Goal: Task Accomplishment & Management: Complete application form

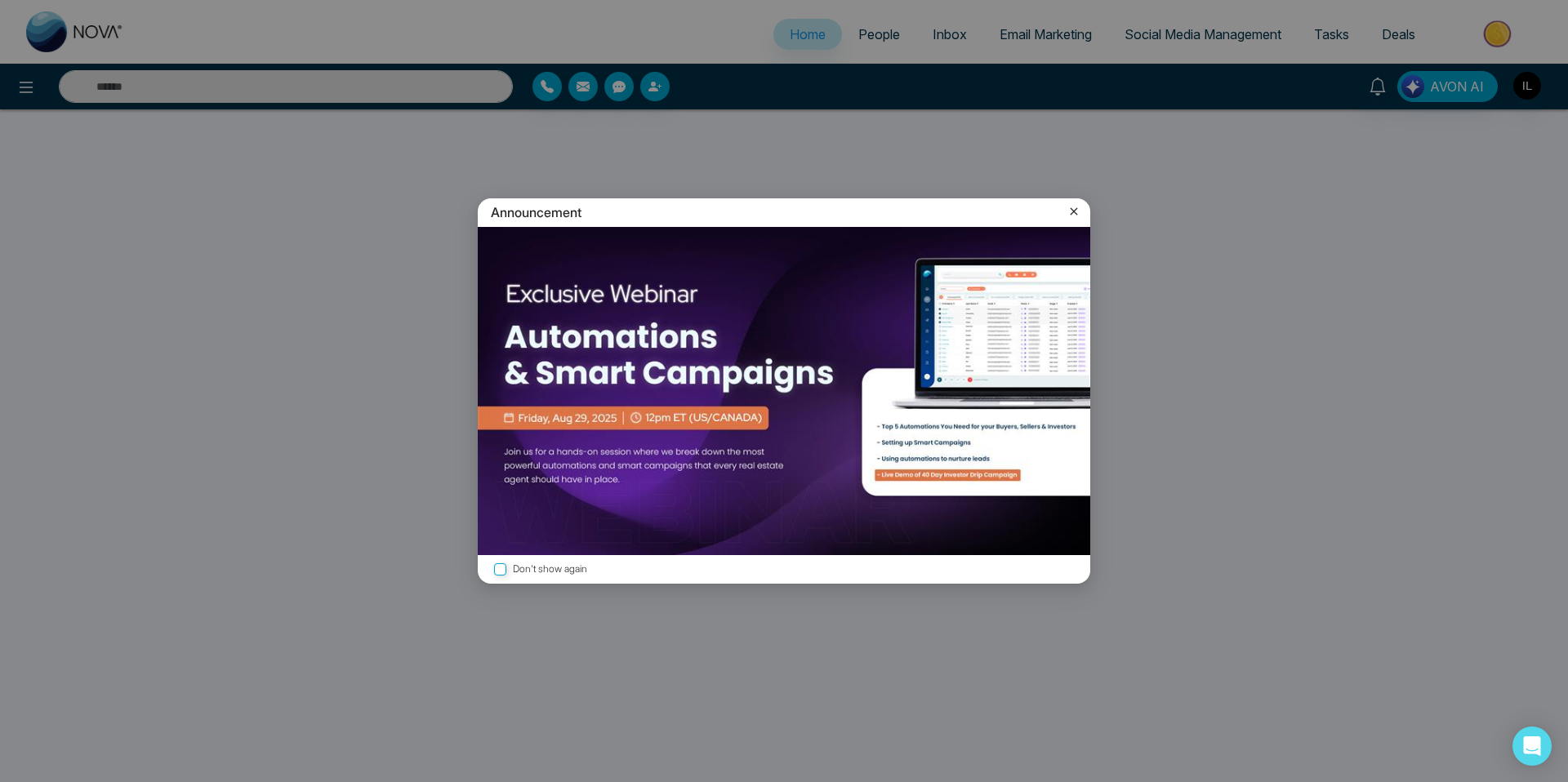
select select "*"
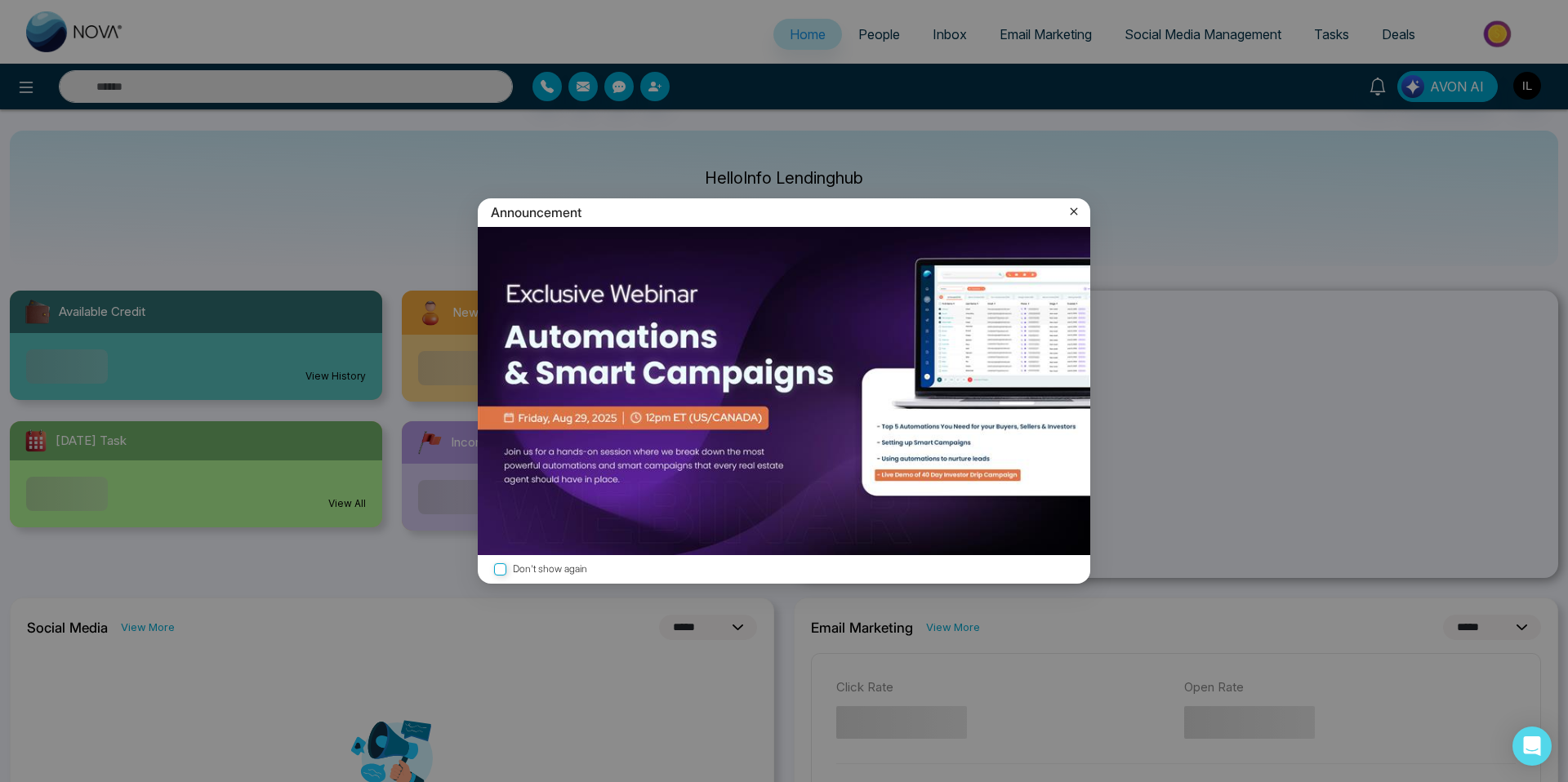
click at [1072, 215] on icon at bounding box center [1073, 211] width 16 height 16
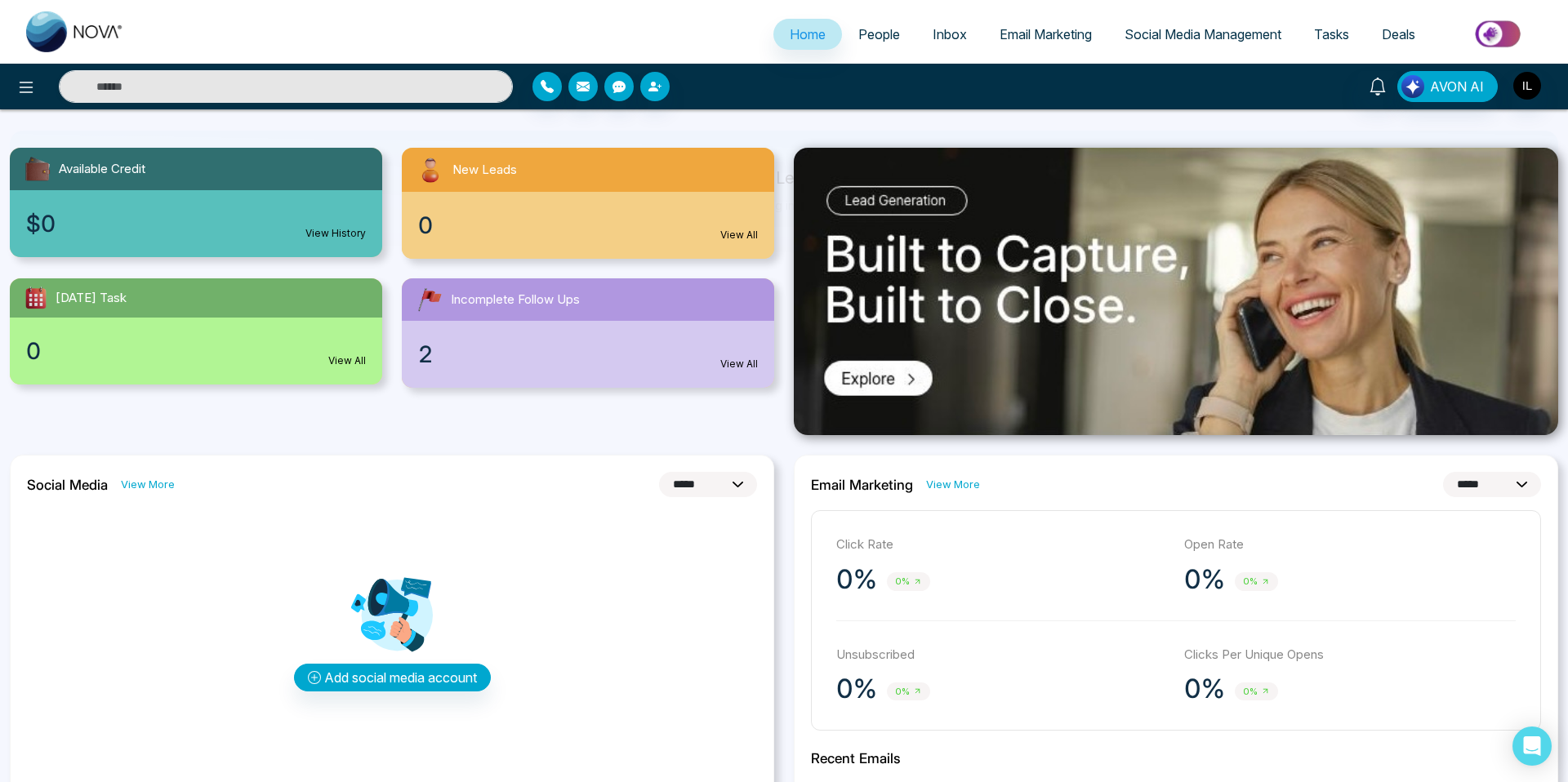
scroll to position [148, 0]
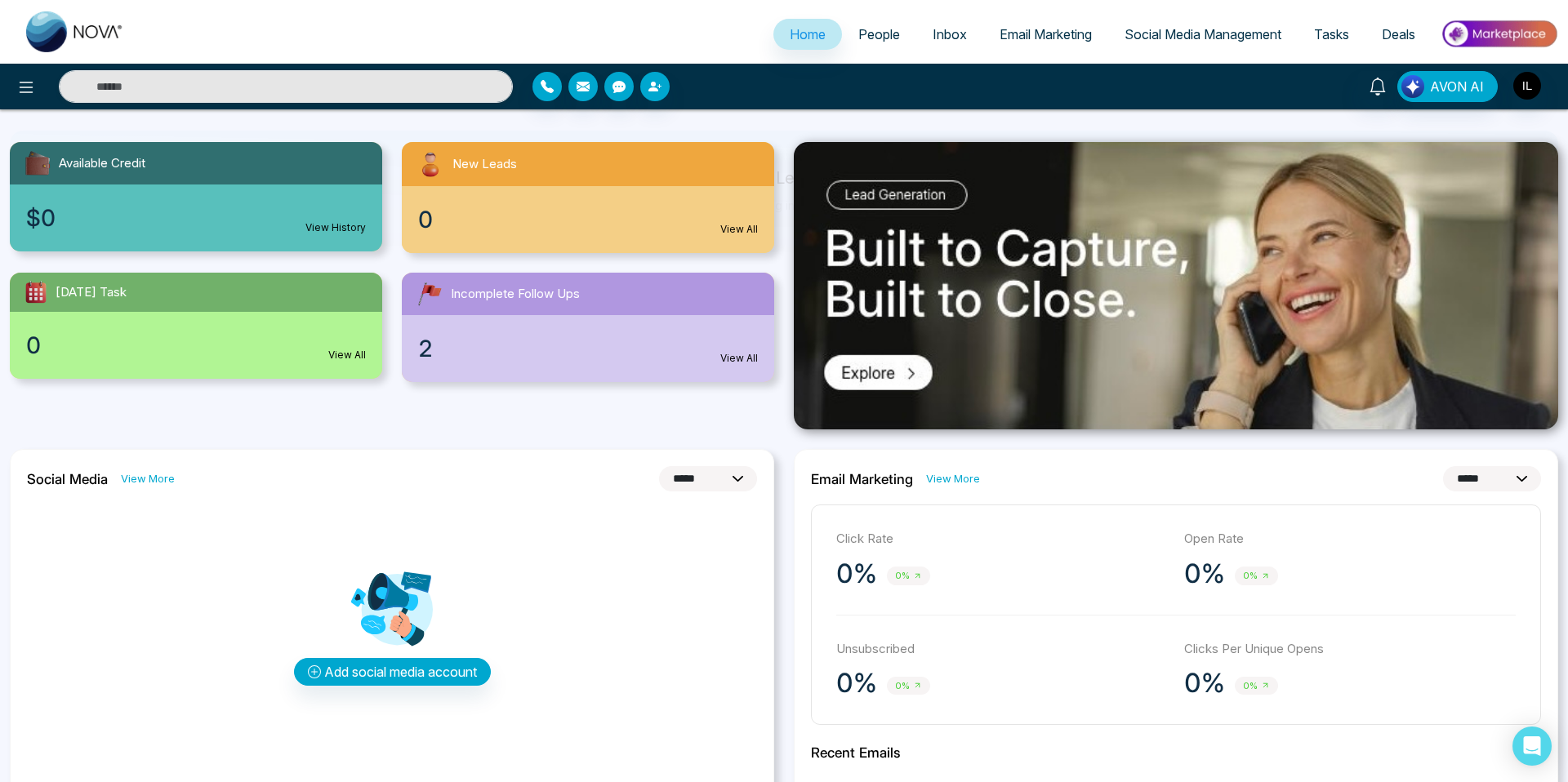
click at [875, 42] on link "People" at bounding box center [878, 34] width 74 height 31
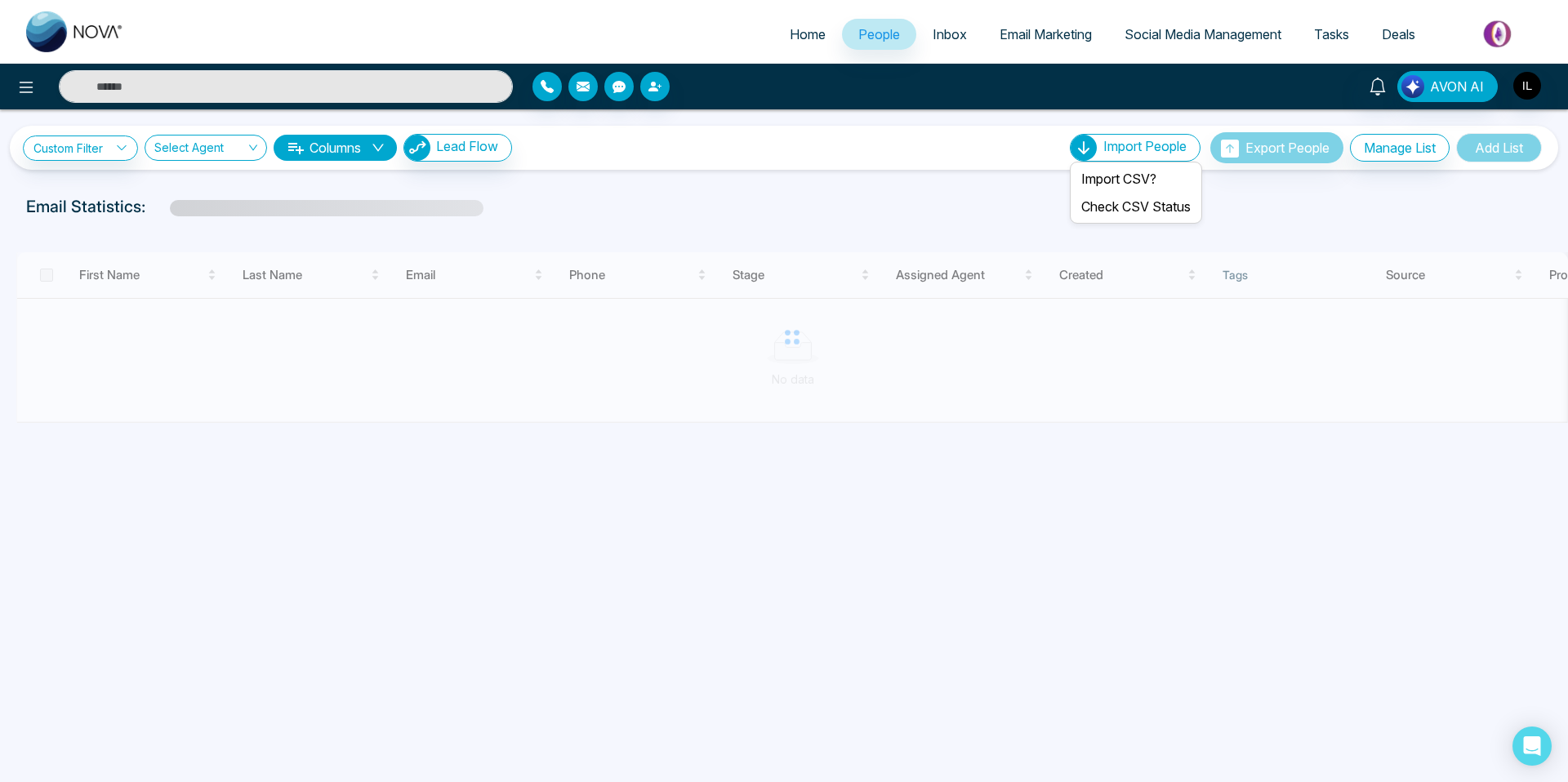
click at [1154, 148] on span "Import People" at bounding box center [1144, 145] width 83 height 16
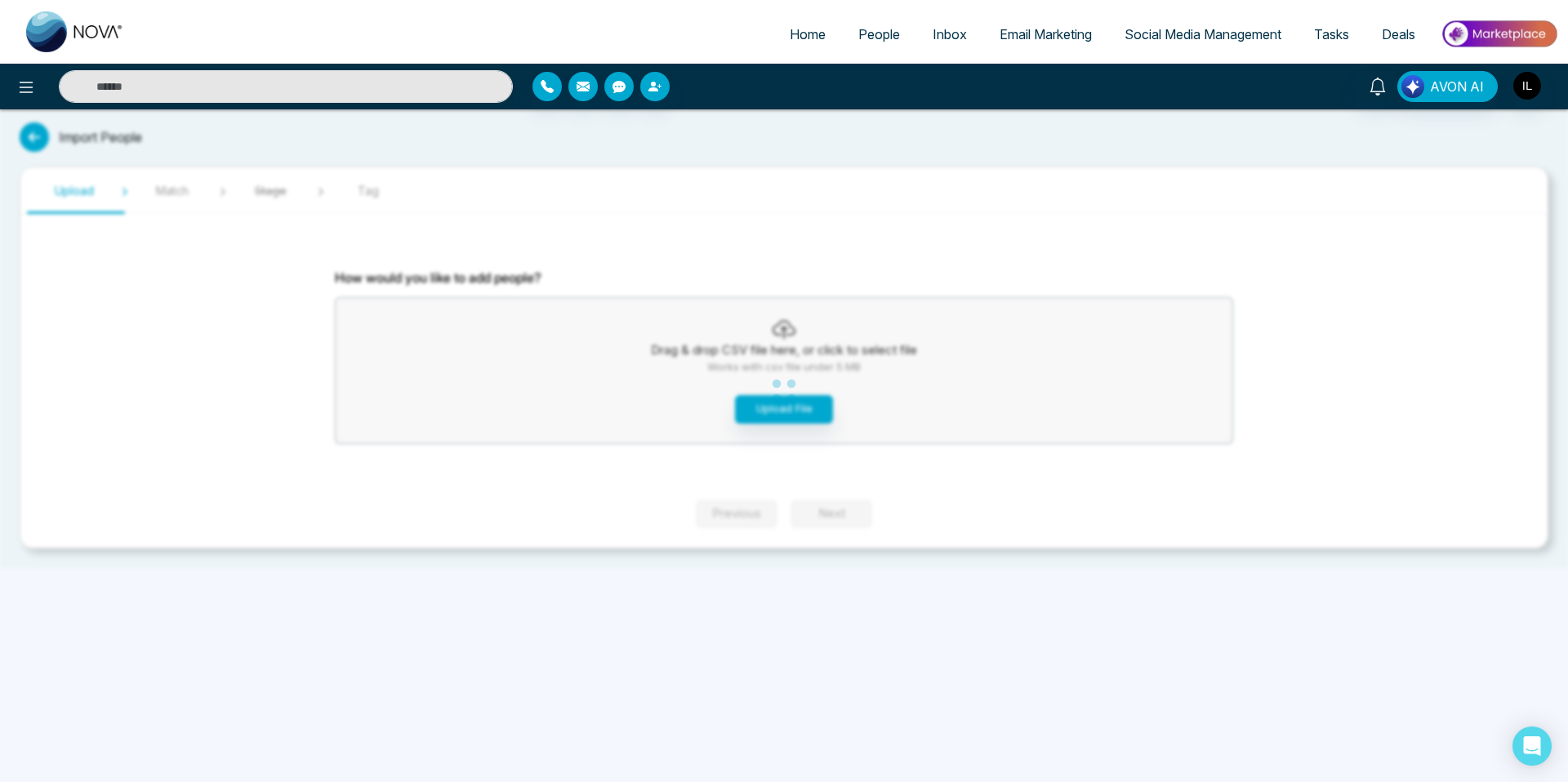
click at [971, 146] on div "Home People Inbox Email Marketing Social Media Management Tasks Deals AVON AI I…" at bounding box center [784, 391] width 1568 height 782
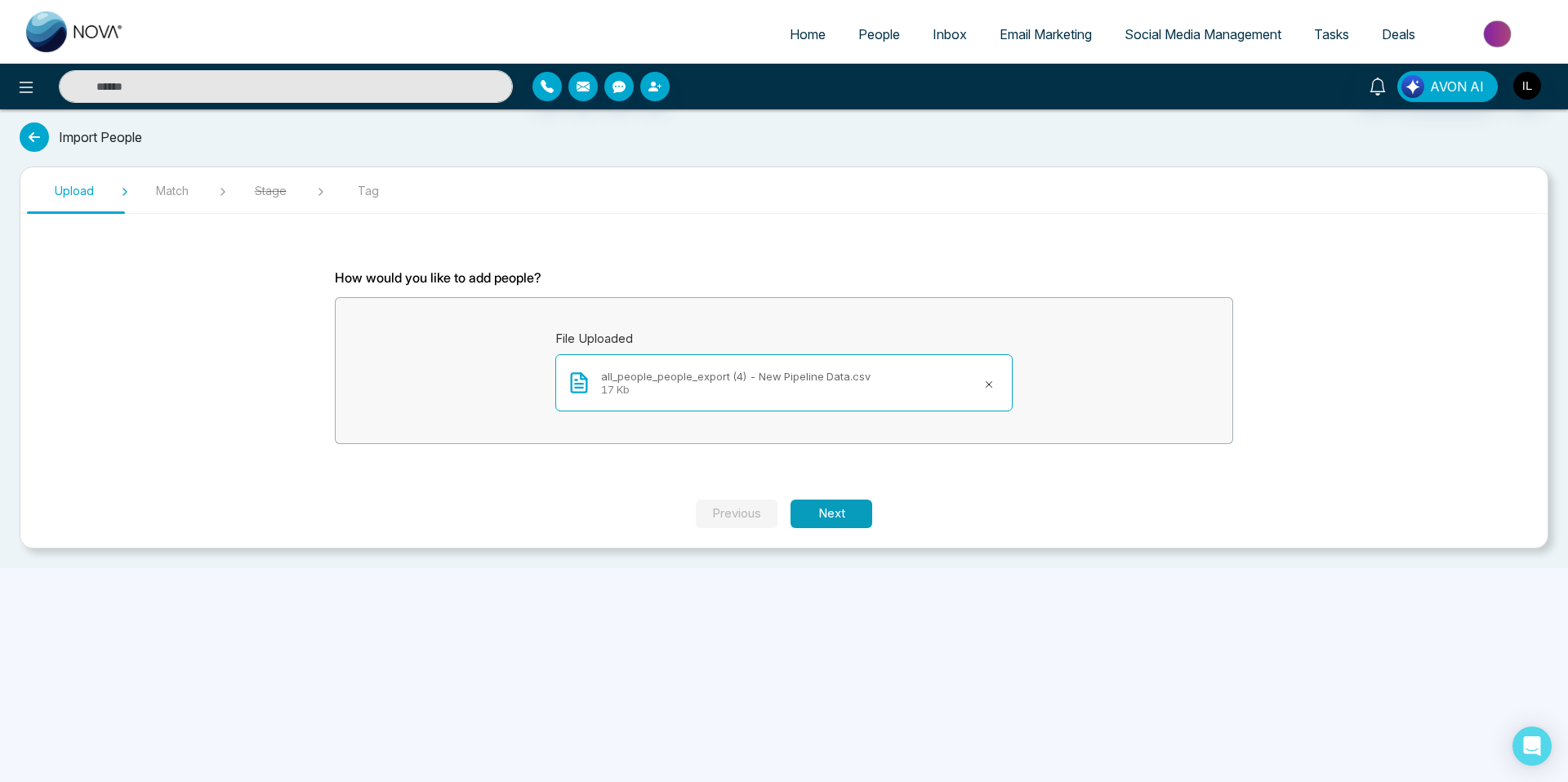
click at [823, 513] on button "Next" at bounding box center [831, 514] width 82 height 29
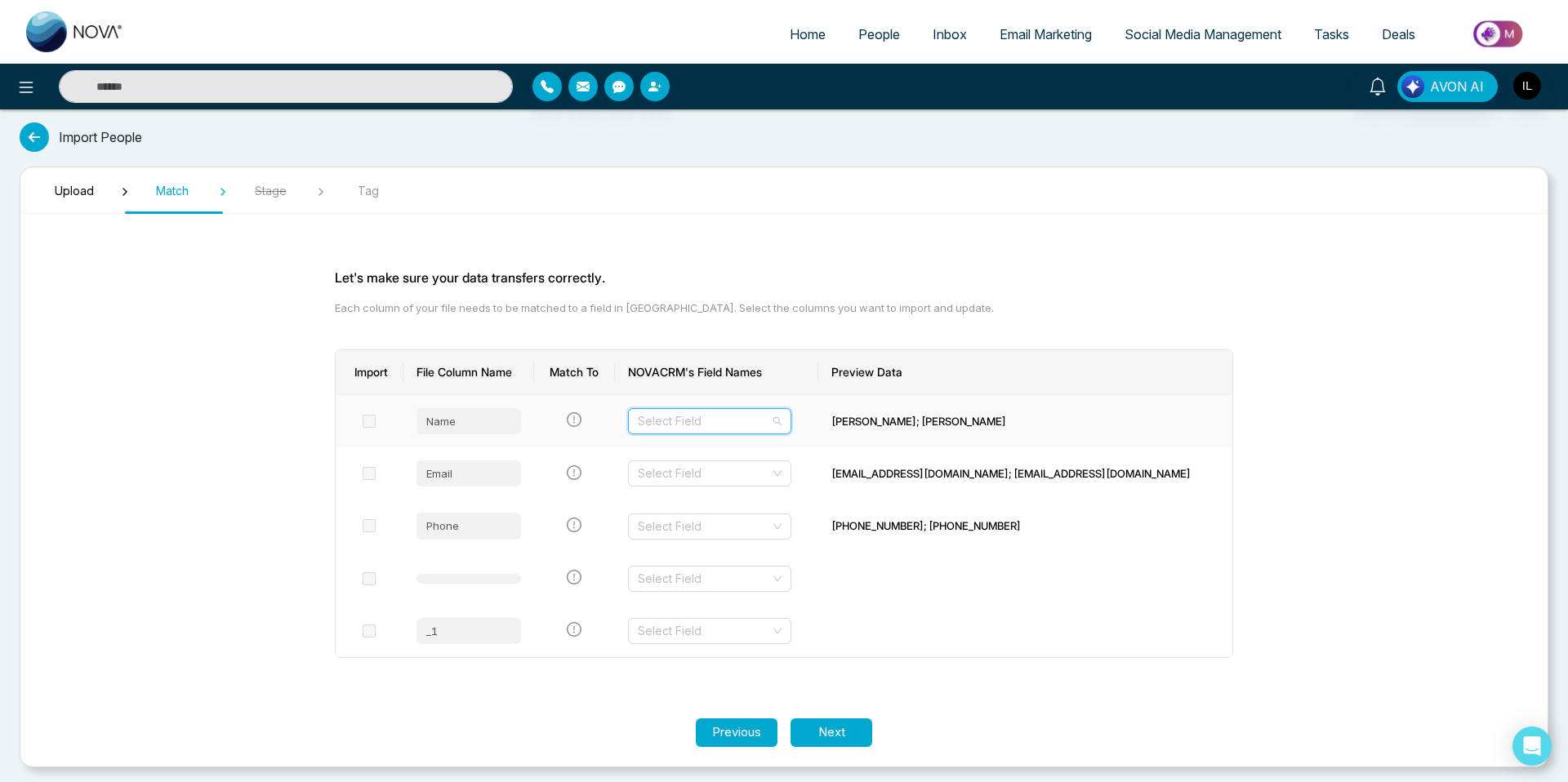
click at [724, 416] on input "search" at bounding box center [703, 421] width 132 height 24
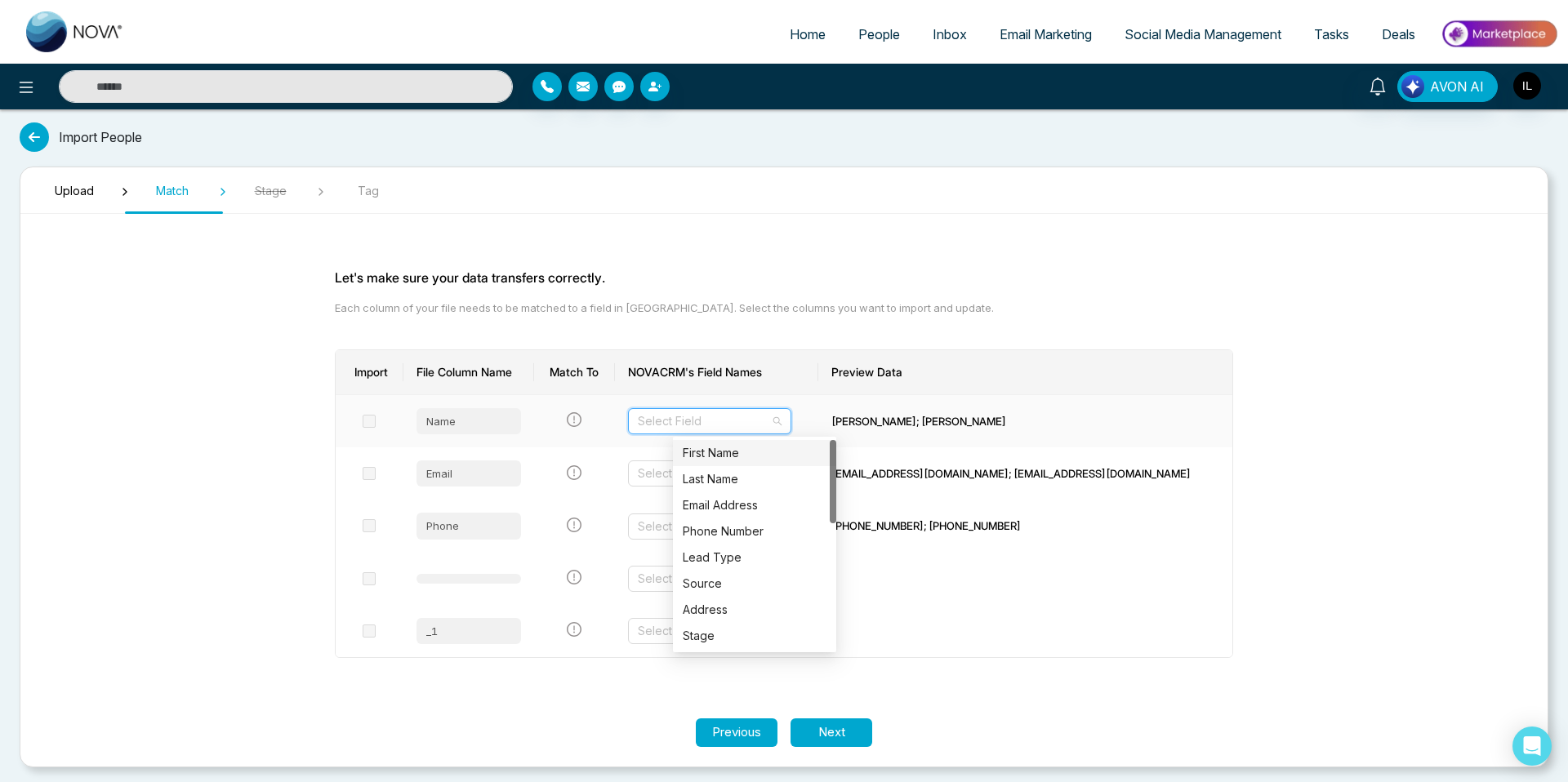
click at [716, 456] on div "First Name" at bounding box center [754, 453] width 144 height 18
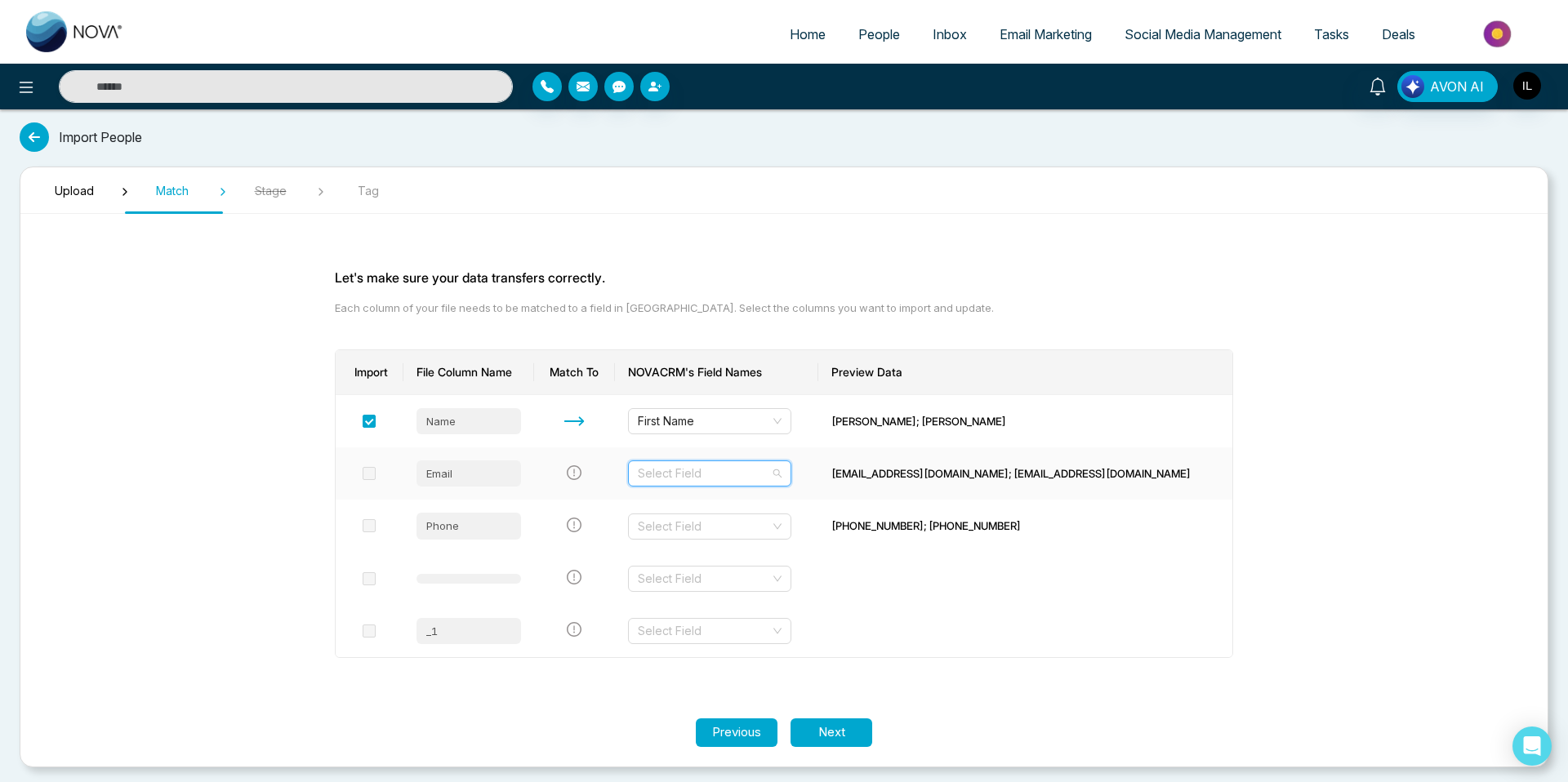
click at [749, 466] on input "search" at bounding box center [703, 473] width 132 height 24
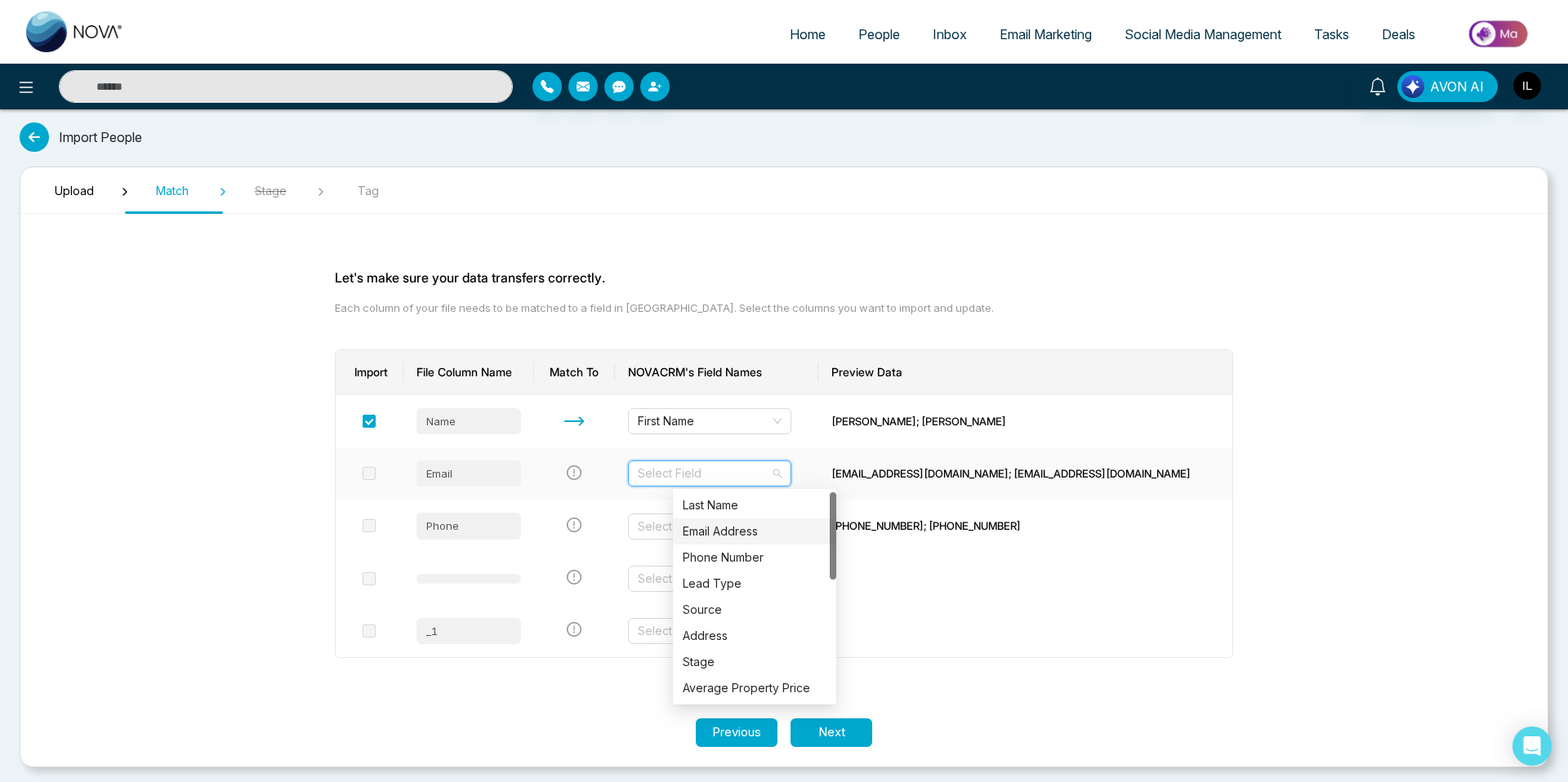
click at [736, 534] on div "Email Address" at bounding box center [754, 532] width 144 height 18
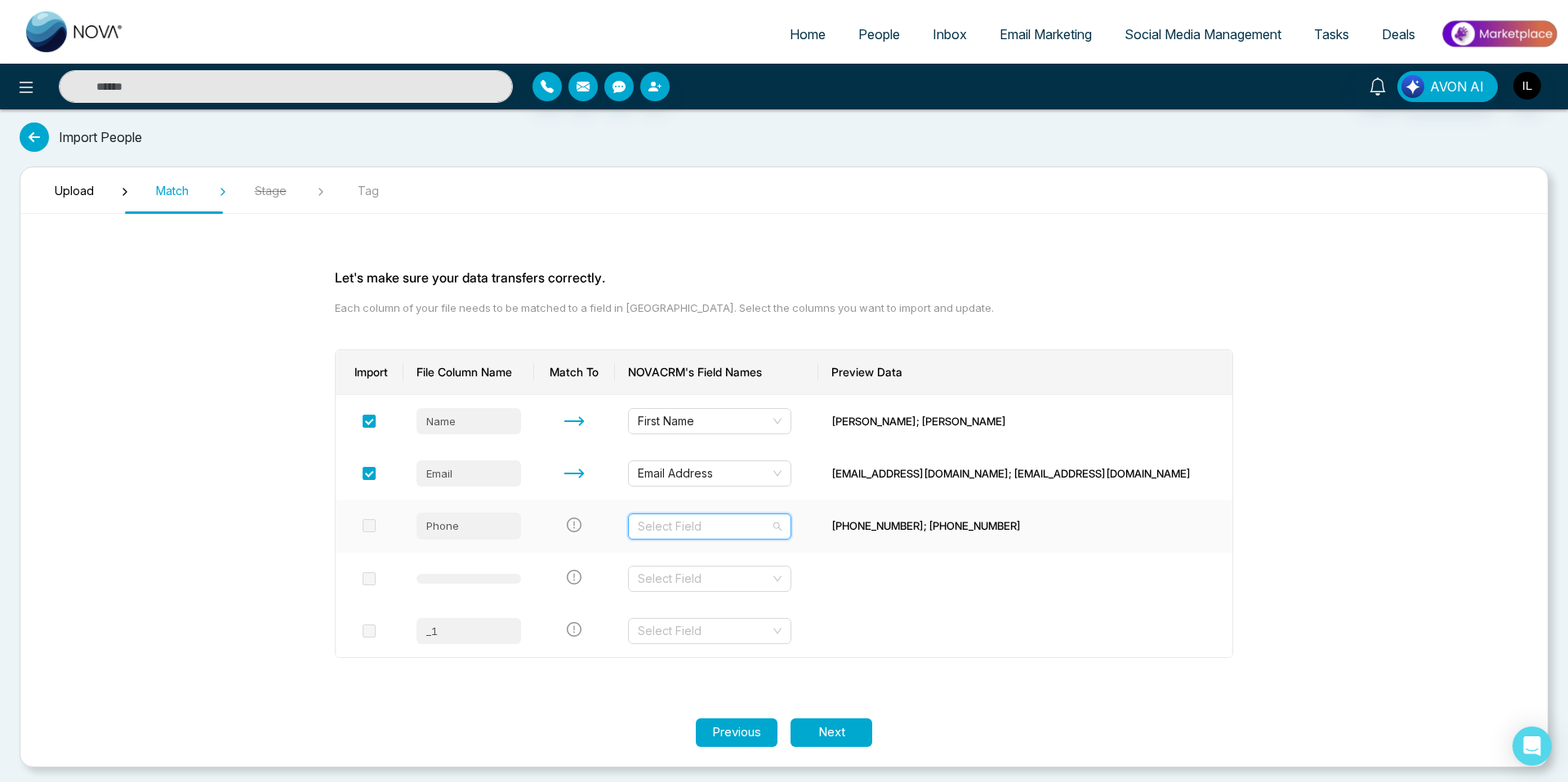
click at [749, 524] on input "search" at bounding box center [703, 526] width 132 height 24
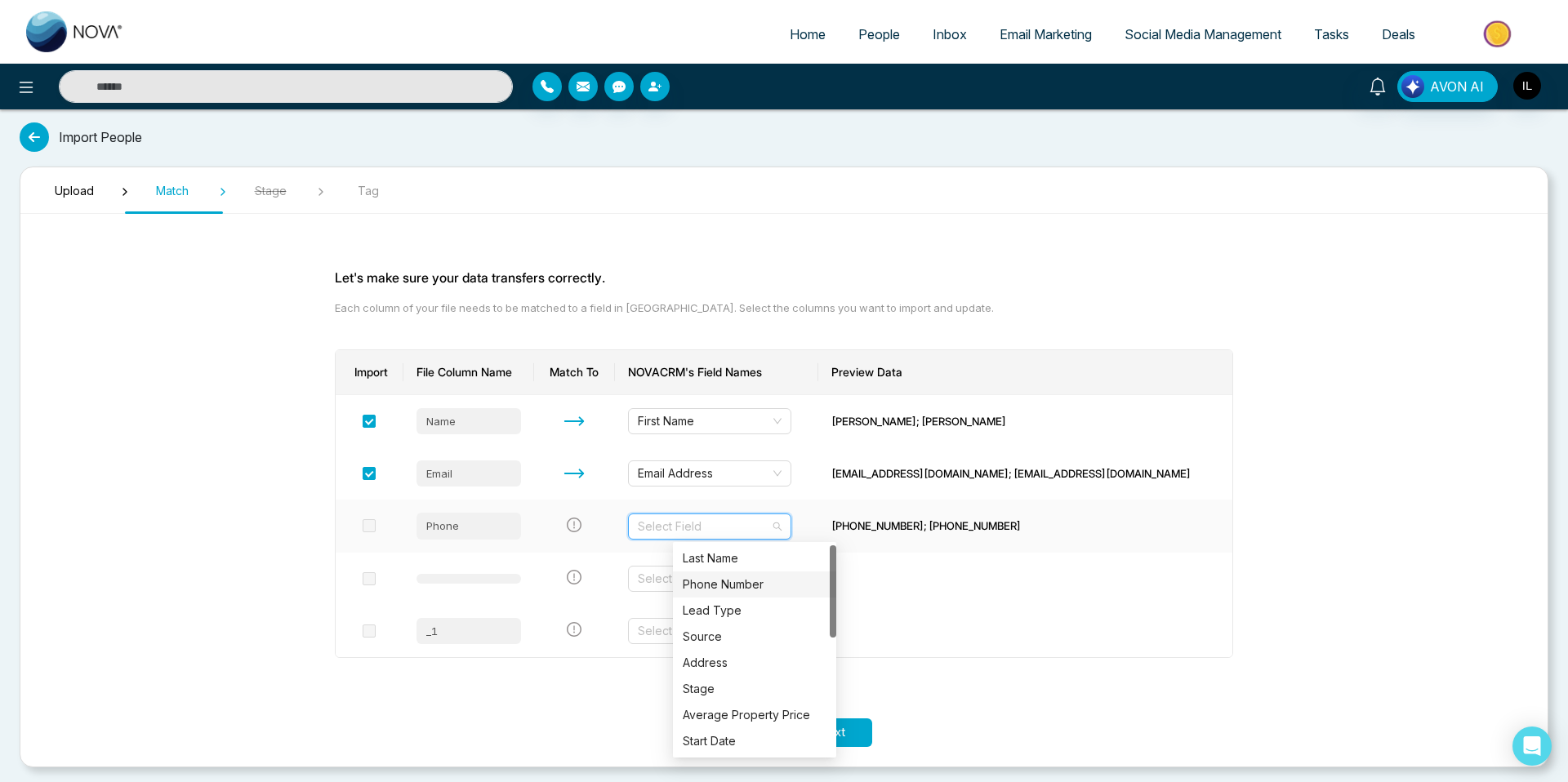
click at [731, 593] on div "Phone Number" at bounding box center [755, 584] width 164 height 26
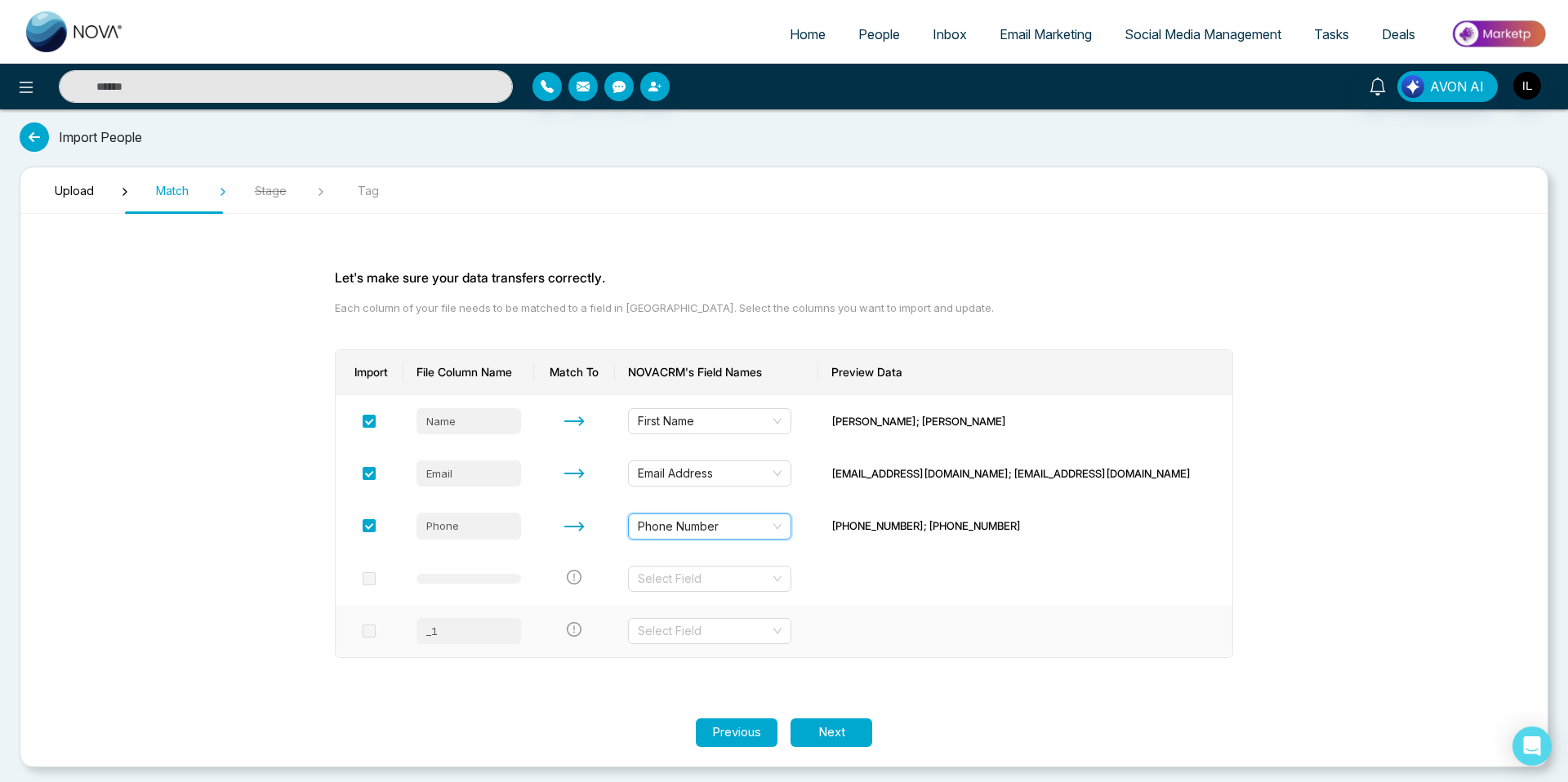
click at [507, 637] on div "_1" at bounding box center [468, 631] width 105 height 26
click at [679, 632] on div "Select Field" at bounding box center [710, 631] width 164 height 26
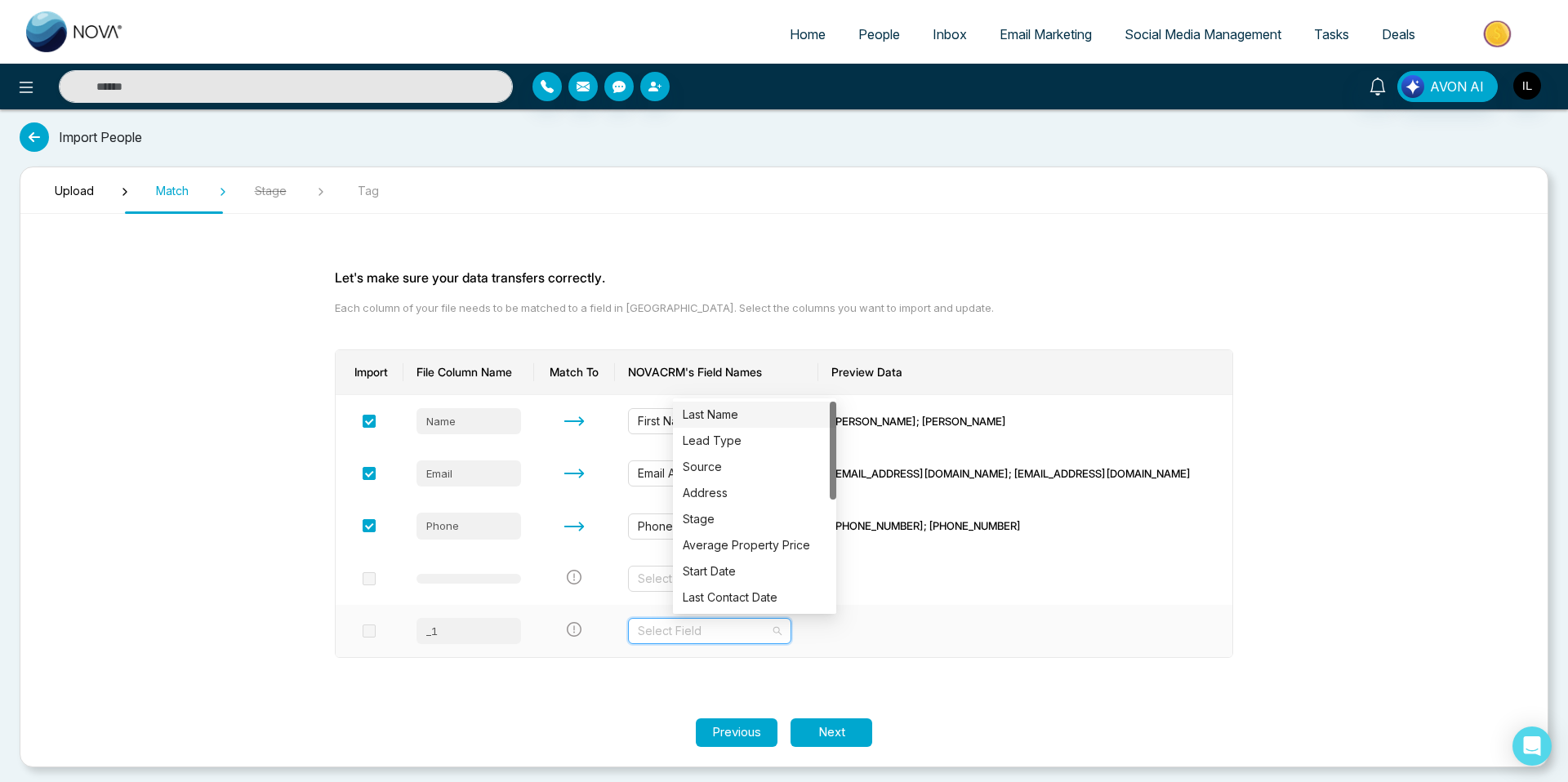
click at [680, 632] on div "Select Field" at bounding box center [710, 631] width 164 height 26
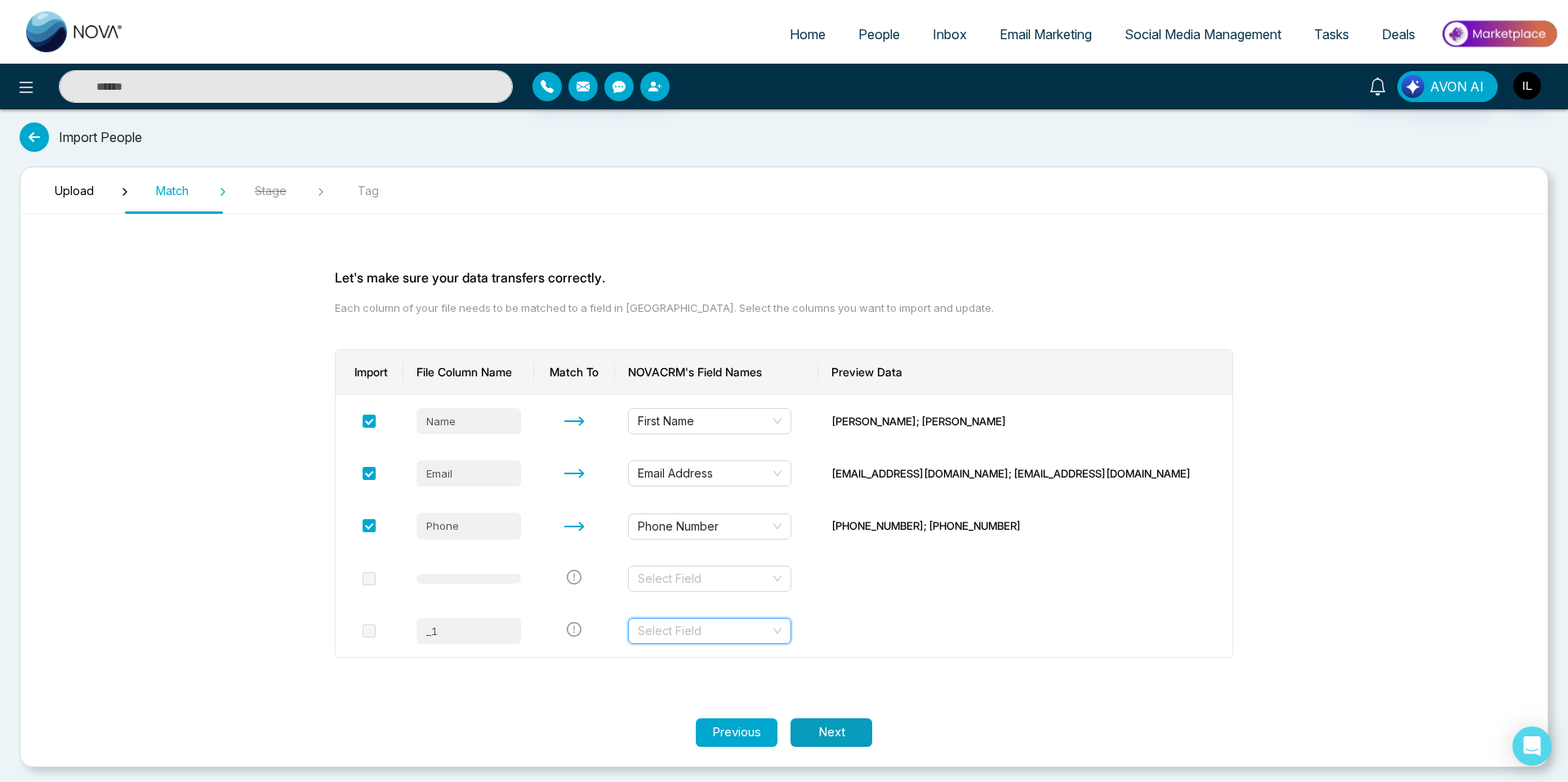
click at [830, 728] on button "Next" at bounding box center [831, 733] width 82 height 29
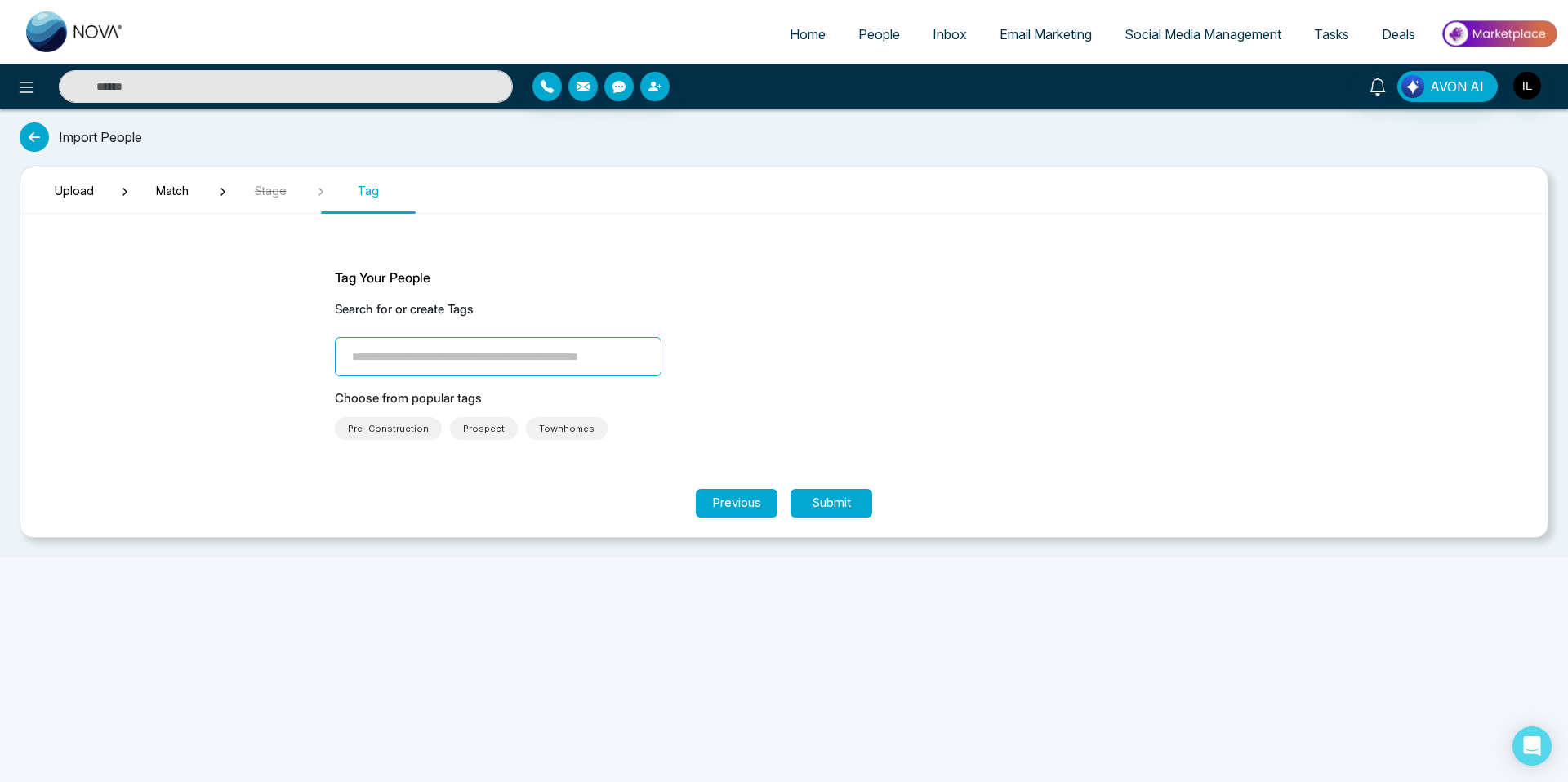
click at [497, 350] on input "search" at bounding box center [498, 356] width 327 height 39
type input "**********"
click at [822, 496] on button "Submit" at bounding box center [831, 504] width 82 height 29
